Goal: Information Seeking & Learning: Learn about a topic

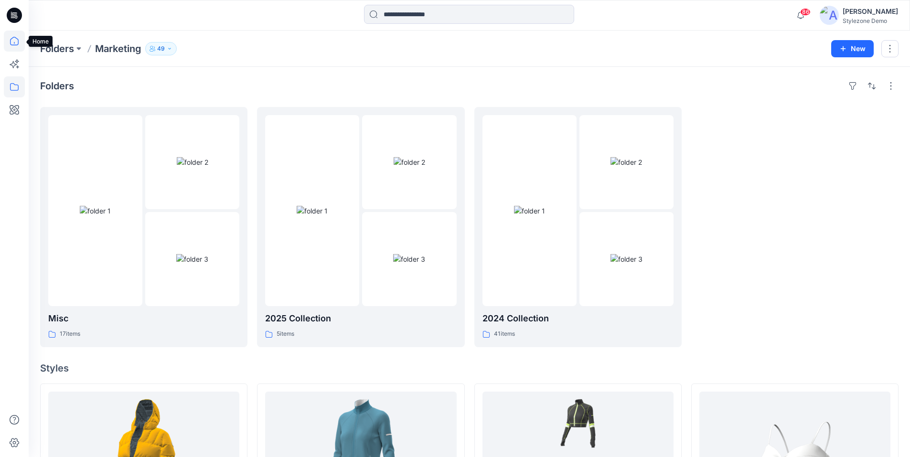
click at [12, 43] on icon at bounding box center [14, 41] width 21 height 21
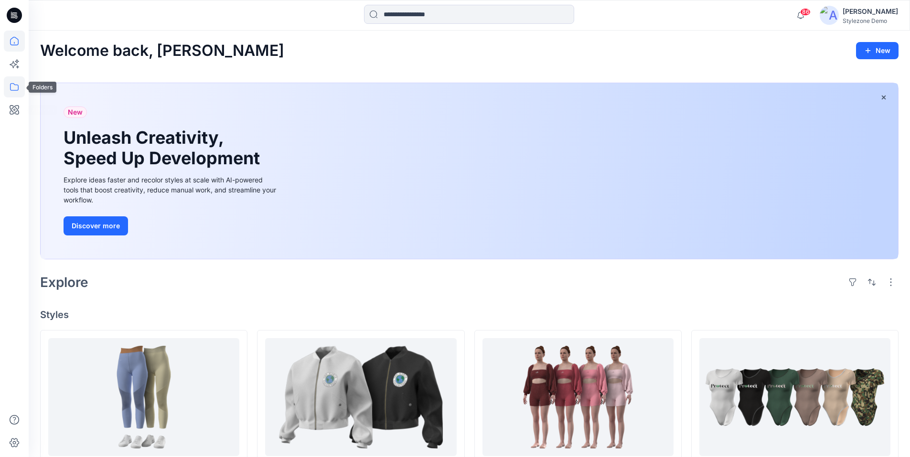
click at [18, 89] on icon at bounding box center [14, 87] width 9 height 8
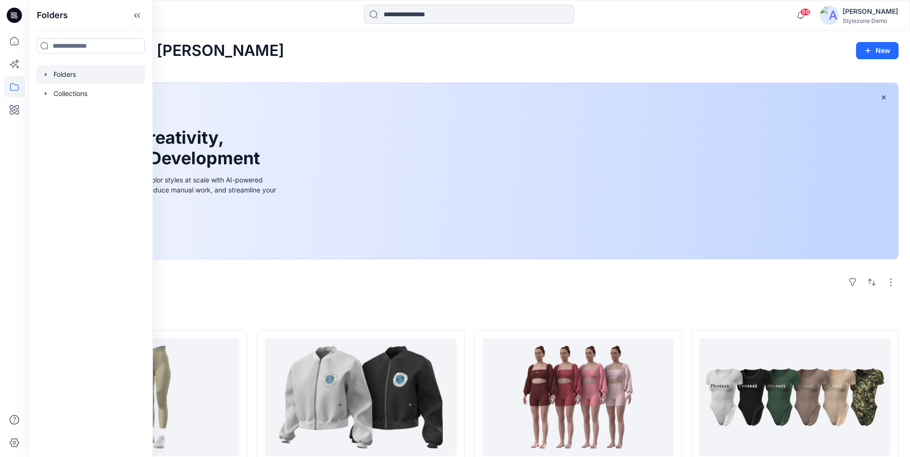
click at [66, 76] on div at bounding box center [90, 74] width 109 height 19
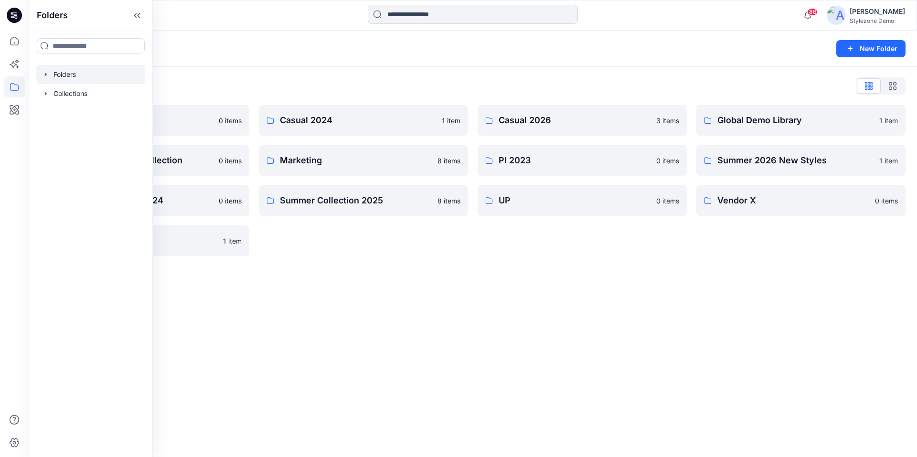
click at [444, 288] on div "Folders New Folder Folders List Blocks Library 0 items Invite Guest Demo Collec…" at bounding box center [473, 244] width 888 height 426
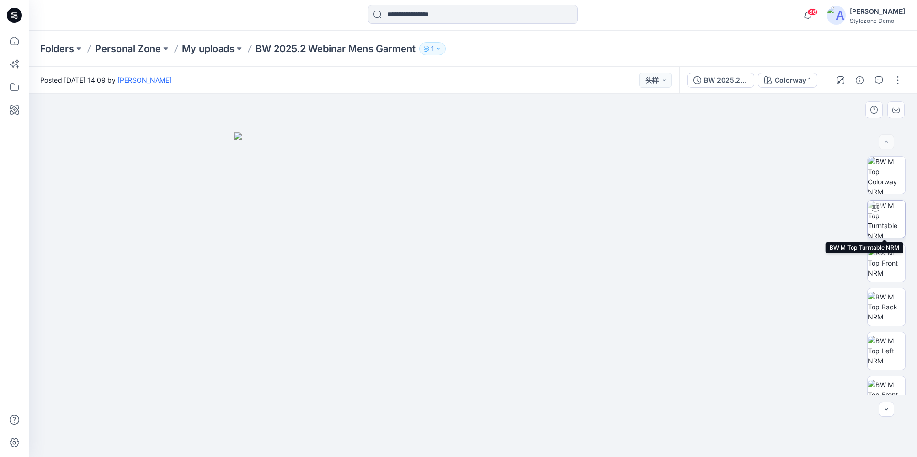
scroll to position [107, 0]
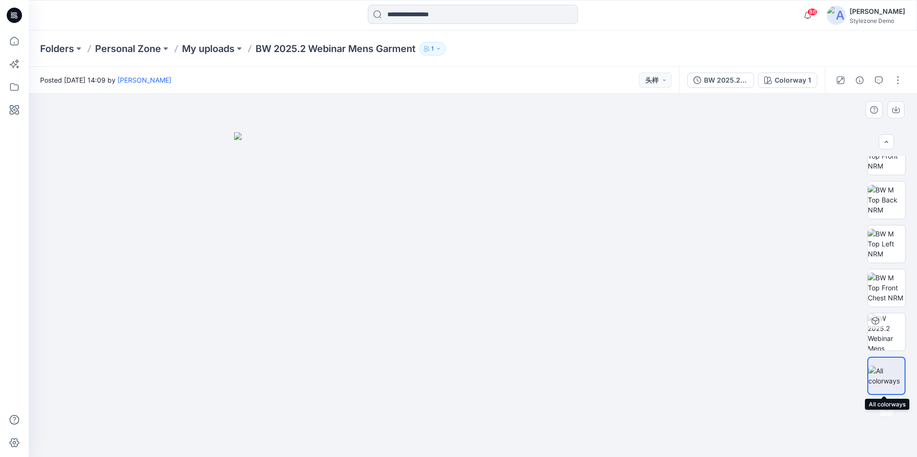
click at [883, 370] on img at bounding box center [886, 376] width 36 height 20
click at [379, 218] on img at bounding box center [472, 294] width 477 height 325
click at [884, 207] on img at bounding box center [886, 200] width 37 height 30
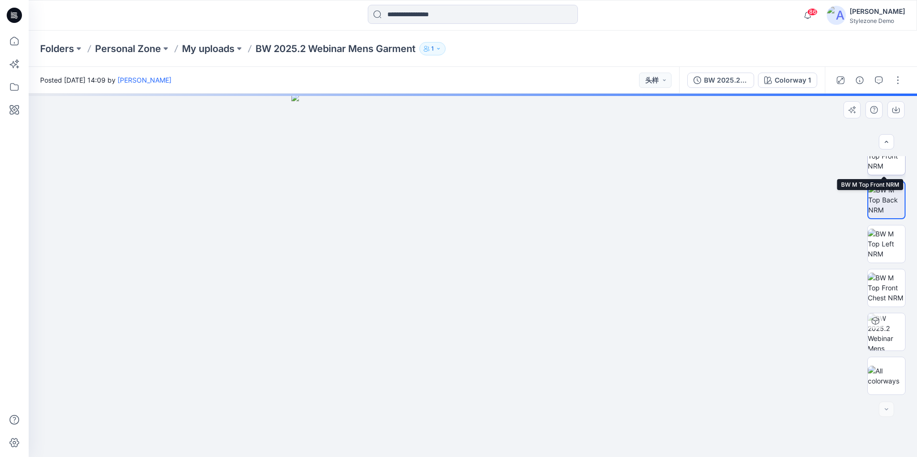
click at [882, 164] on img at bounding box center [886, 156] width 37 height 30
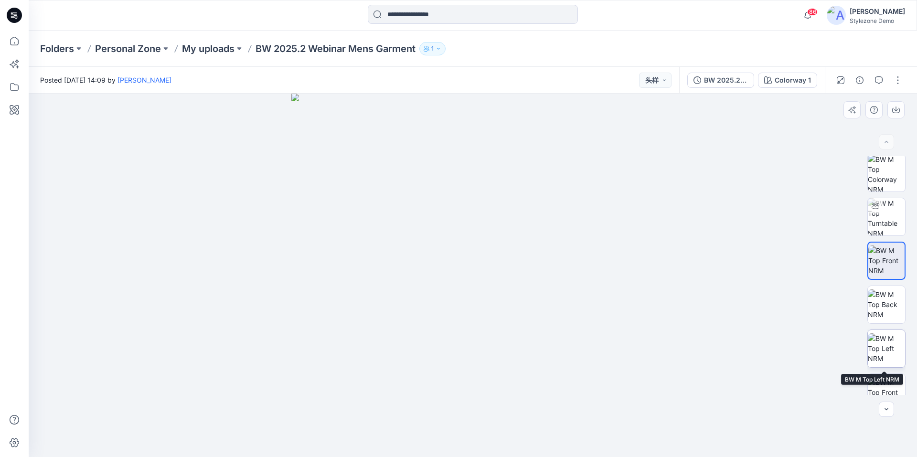
scroll to position [0, 0]
click at [885, 175] on img at bounding box center [886, 175] width 37 height 37
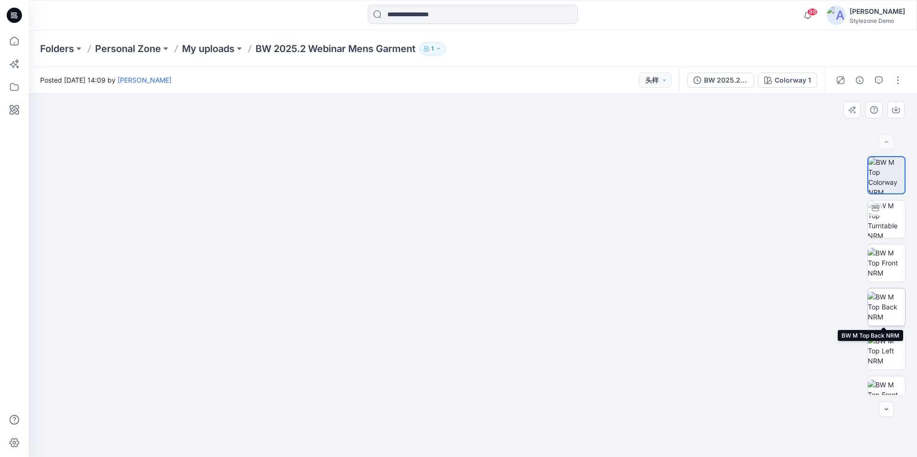
click at [879, 315] on img at bounding box center [886, 307] width 37 height 30
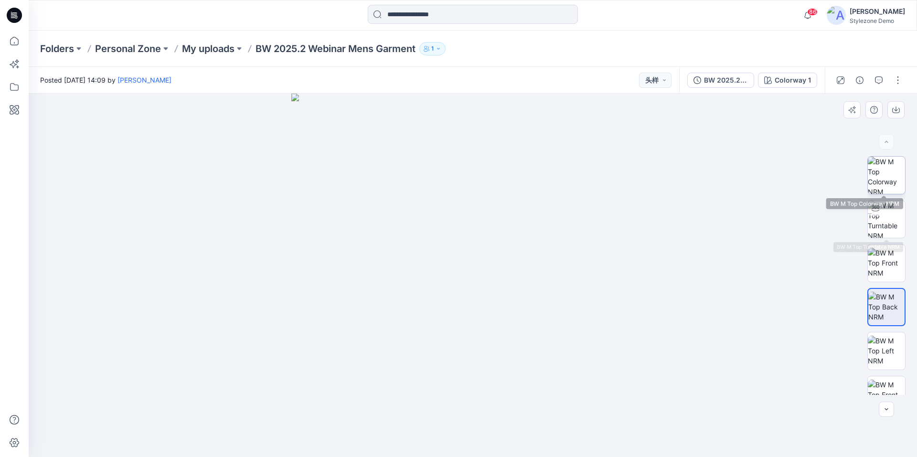
click at [884, 180] on img at bounding box center [886, 175] width 37 height 37
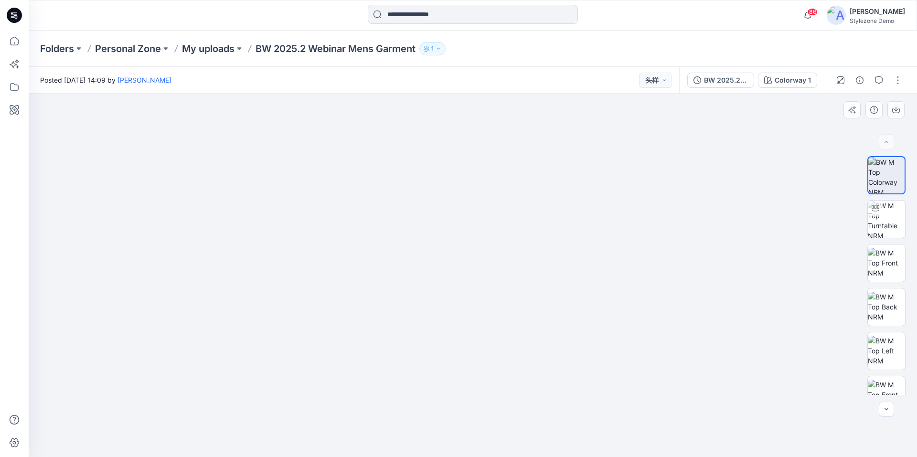
drag, startPoint x: 674, startPoint y: 223, endPoint x: 675, endPoint y: 202, distance: 21.1
click at [898, 80] on button "button" at bounding box center [897, 80] width 15 height 15
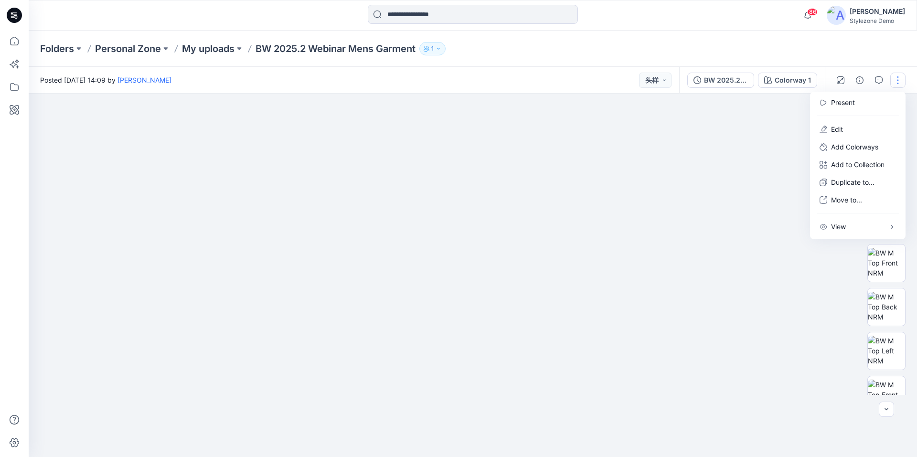
click at [898, 80] on button "button" at bounding box center [897, 80] width 15 height 15
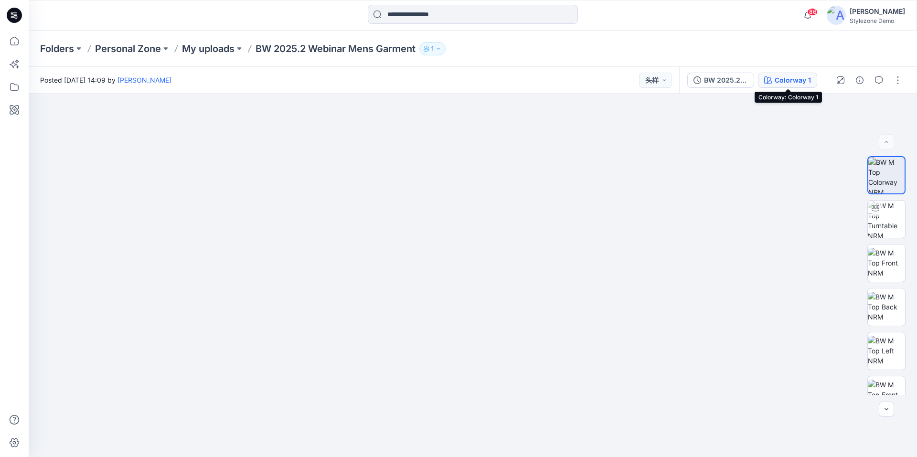
click at [786, 83] on div "Colorway 1" at bounding box center [792, 80] width 36 height 11
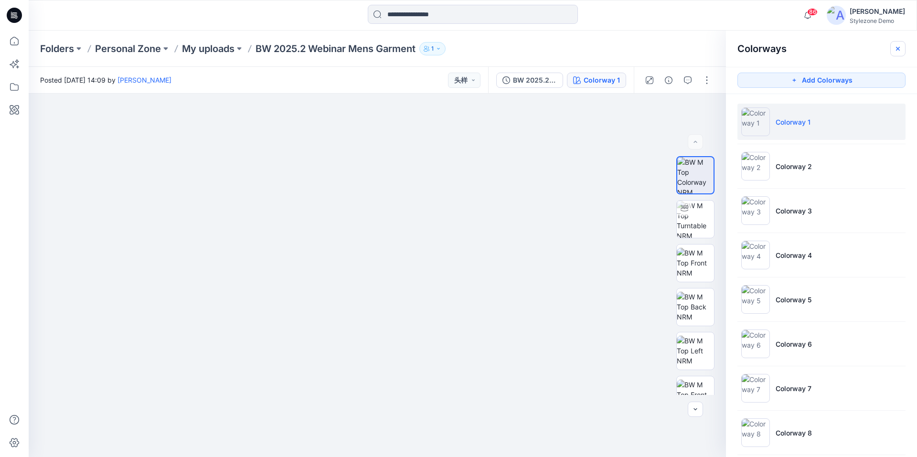
click at [896, 53] on button "button" at bounding box center [897, 48] width 15 height 15
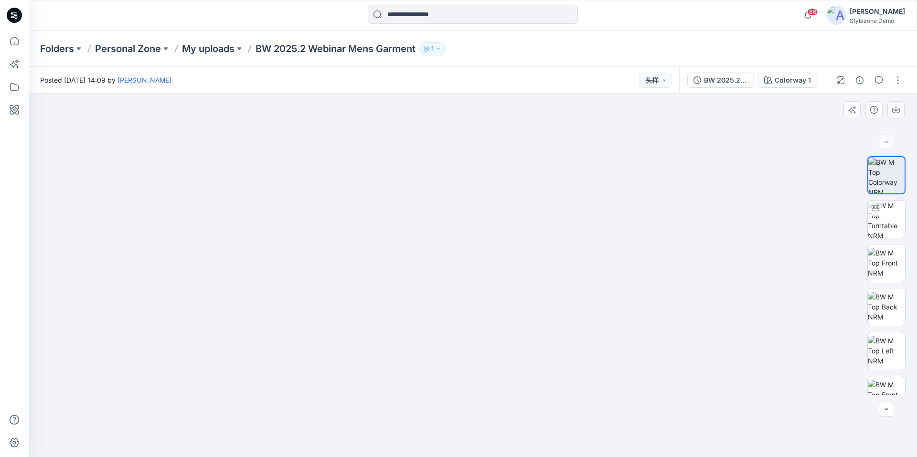
click at [477, 351] on img at bounding box center [472, 246] width 447 height 422
click at [781, 81] on div "Colorway 1" at bounding box center [792, 80] width 36 height 11
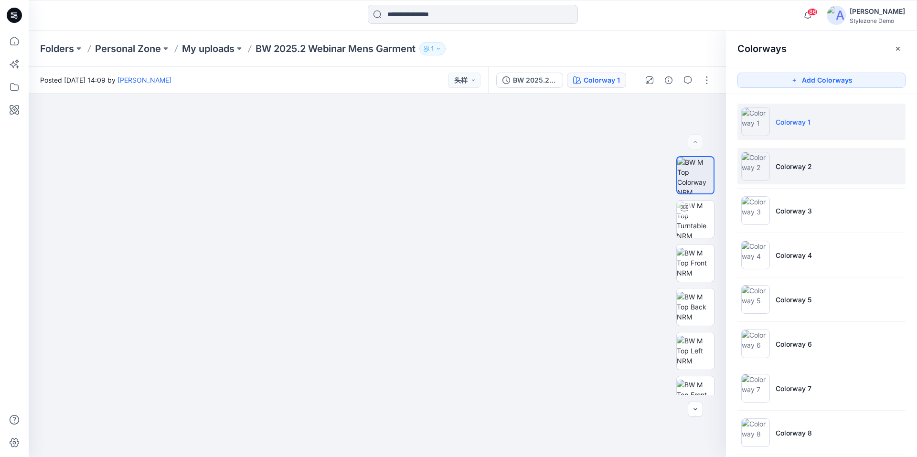
click at [785, 162] on p "Colorway 2" at bounding box center [793, 166] width 36 height 10
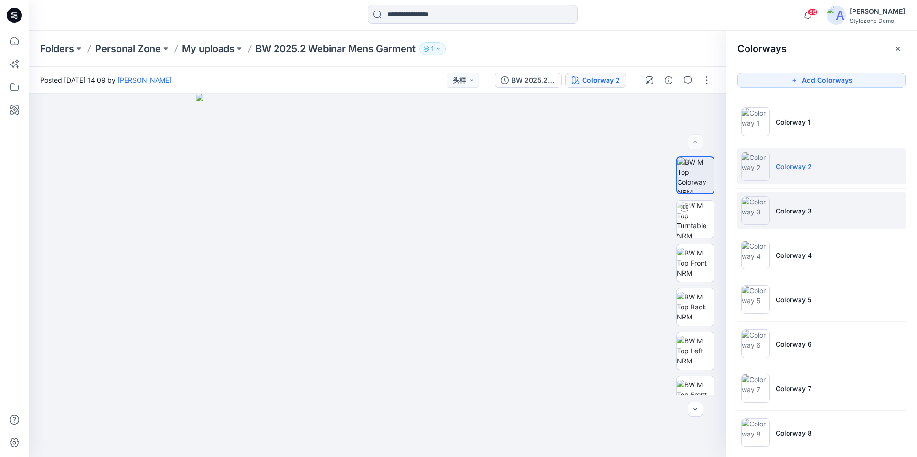
click at [805, 221] on li "Colorway 3" at bounding box center [821, 210] width 168 height 36
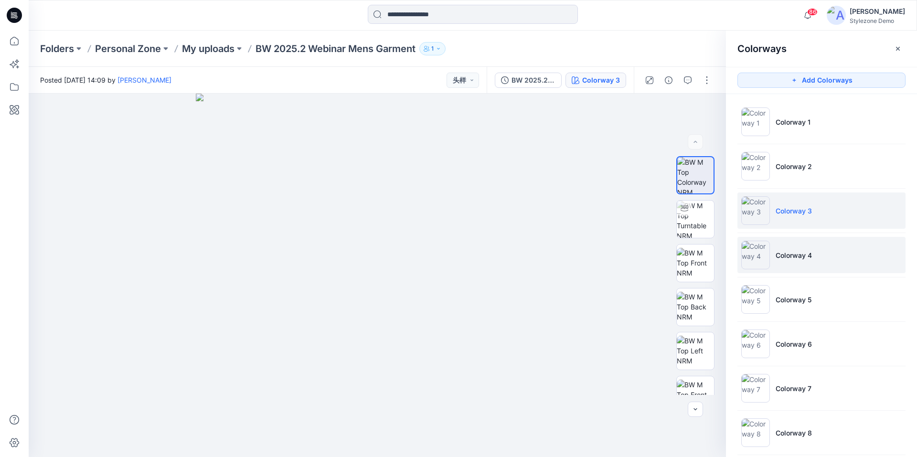
click at [799, 258] on p "Colorway 4" at bounding box center [793, 255] width 36 height 10
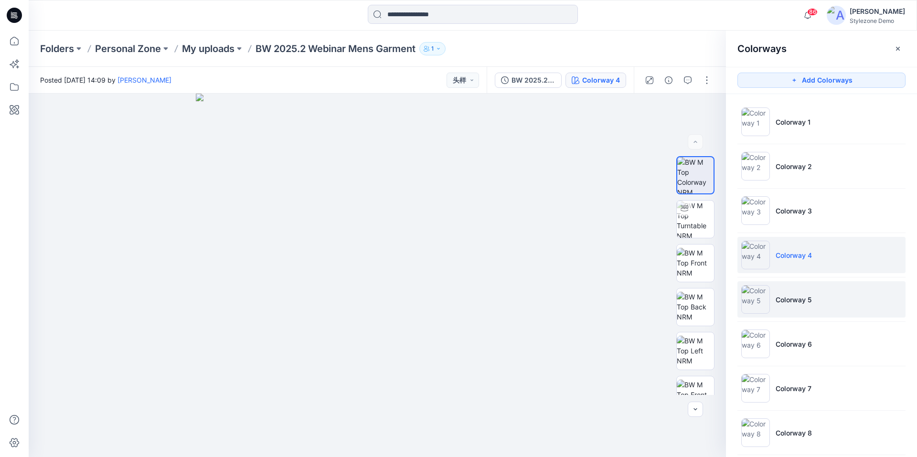
click at [796, 296] on p "Colorway 5" at bounding box center [793, 300] width 36 height 10
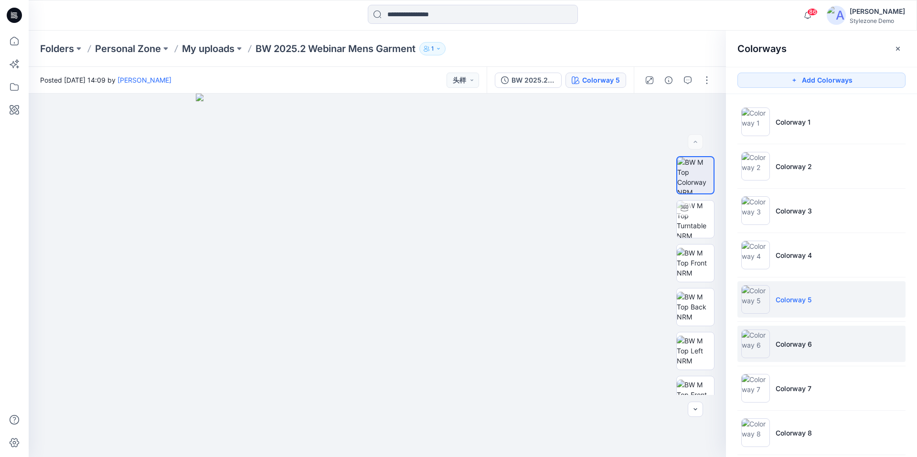
click at [797, 351] on li "Colorway 6" at bounding box center [821, 344] width 168 height 36
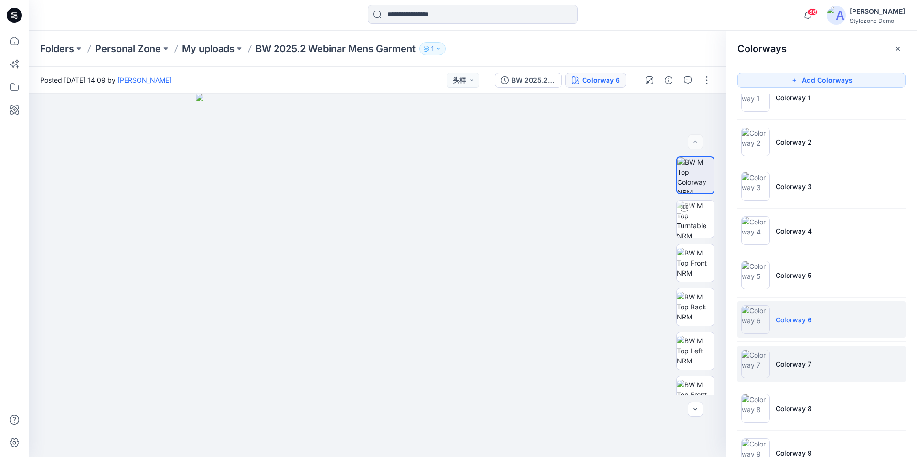
scroll to position [48, 0]
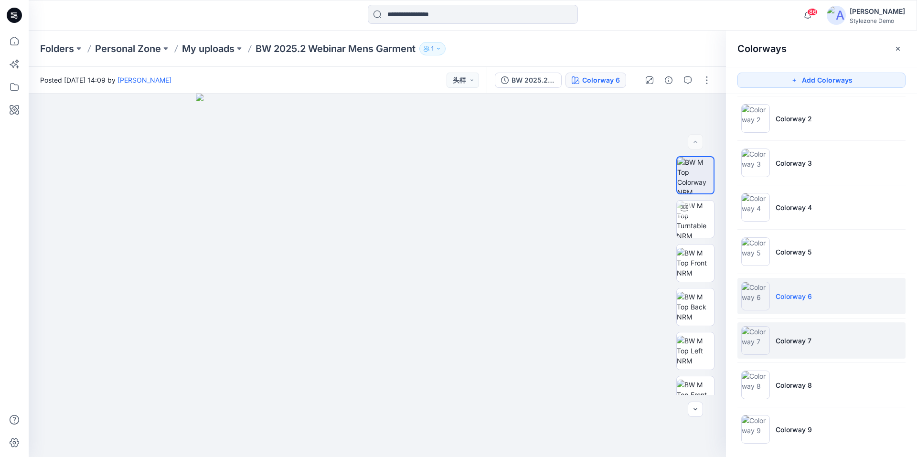
click at [796, 352] on li "Colorway 7" at bounding box center [821, 340] width 168 height 36
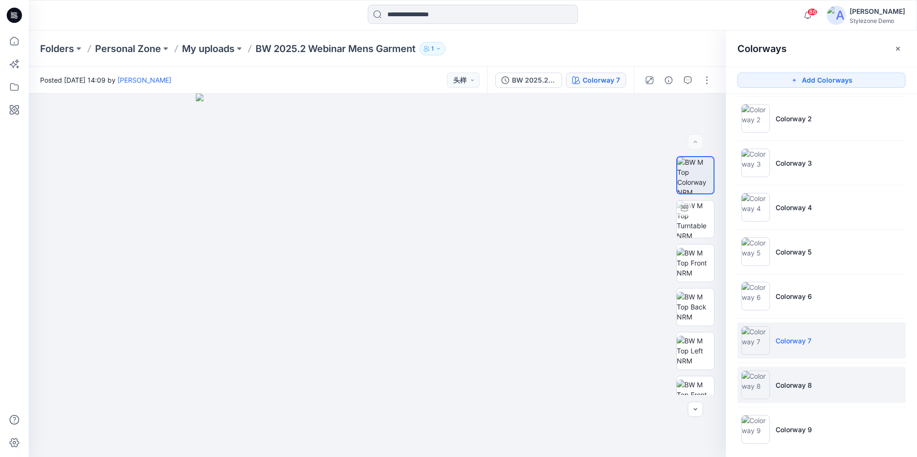
click at [788, 391] on li "Colorway 8" at bounding box center [821, 385] width 168 height 36
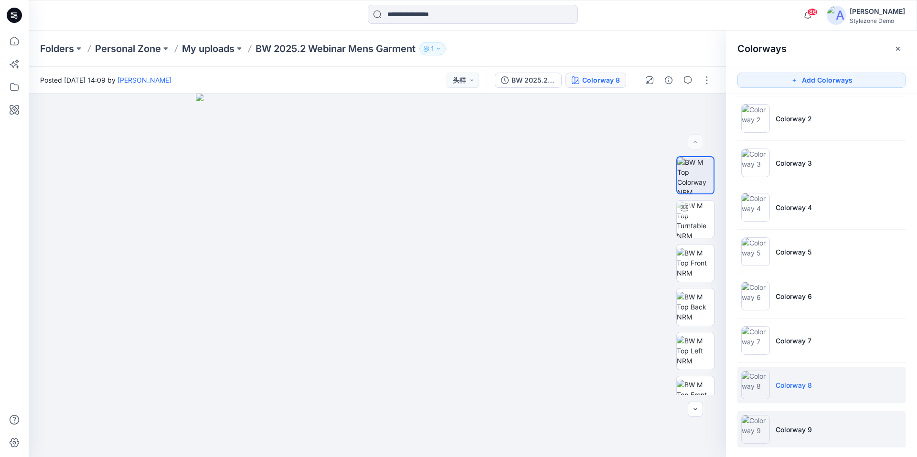
click at [790, 424] on p "Colorway 9" at bounding box center [793, 429] width 36 height 10
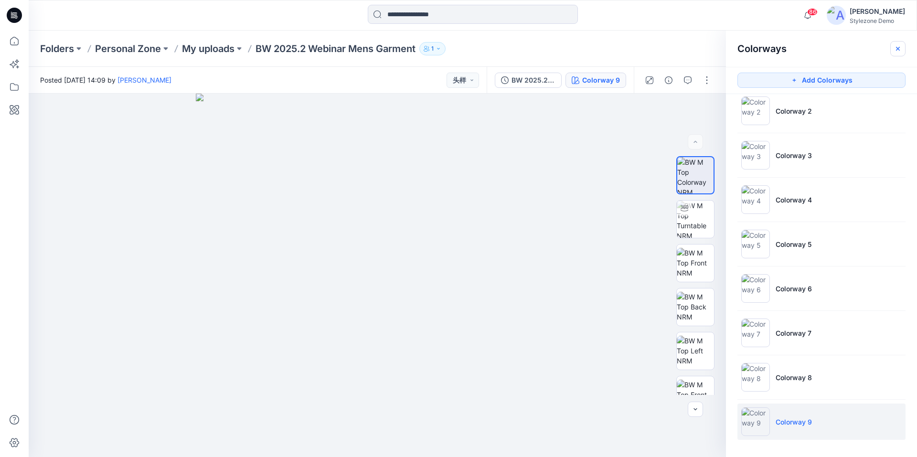
click at [900, 52] on icon "button" at bounding box center [898, 49] width 8 height 8
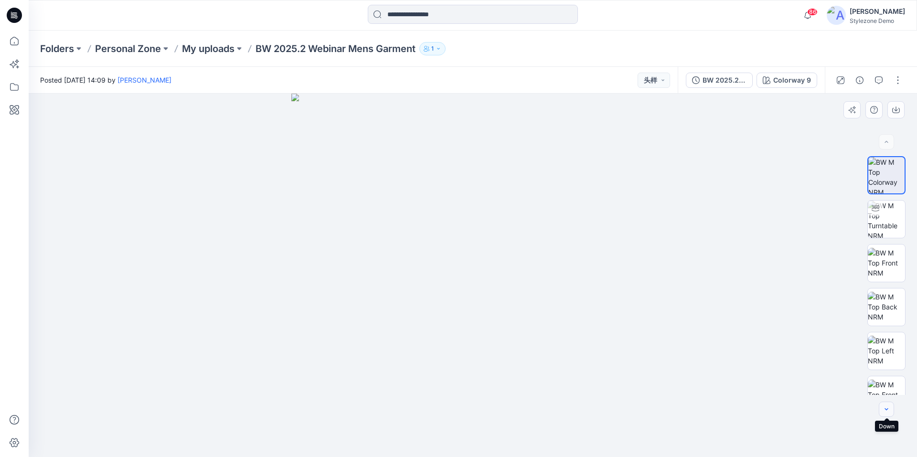
click at [883, 410] on icon "button" at bounding box center [886, 409] width 8 height 8
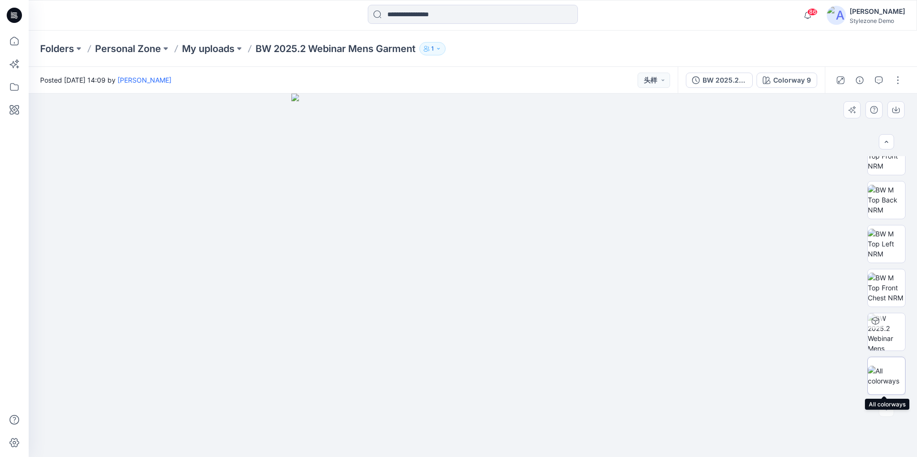
click at [884, 378] on img at bounding box center [886, 376] width 37 height 20
click at [821, 199] on div at bounding box center [473, 275] width 888 height 363
